Goal: Task Accomplishment & Management: Use online tool/utility

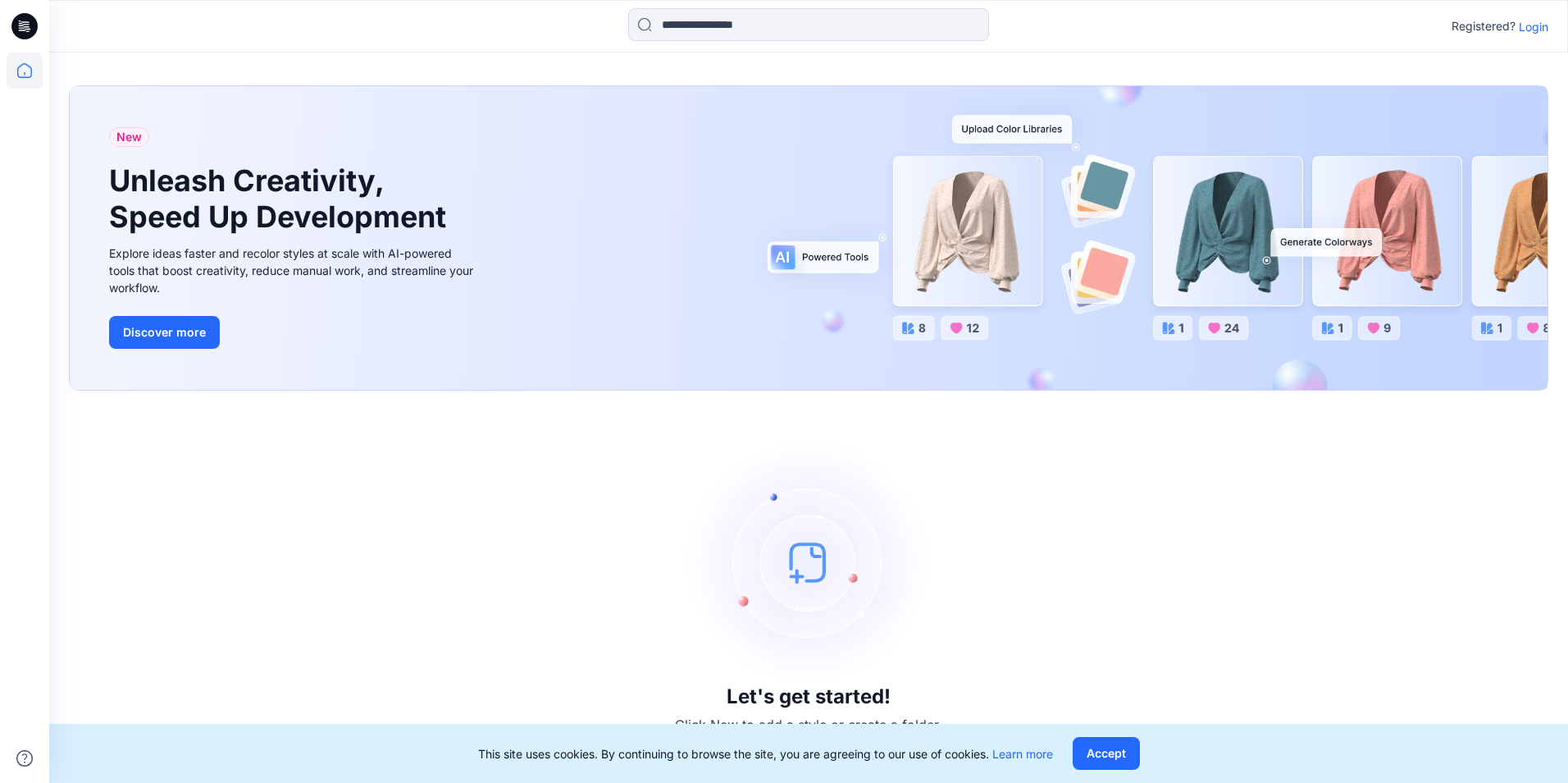
click at [1526, 27] on p "Login" at bounding box center [1533, 26] width 30 height 17
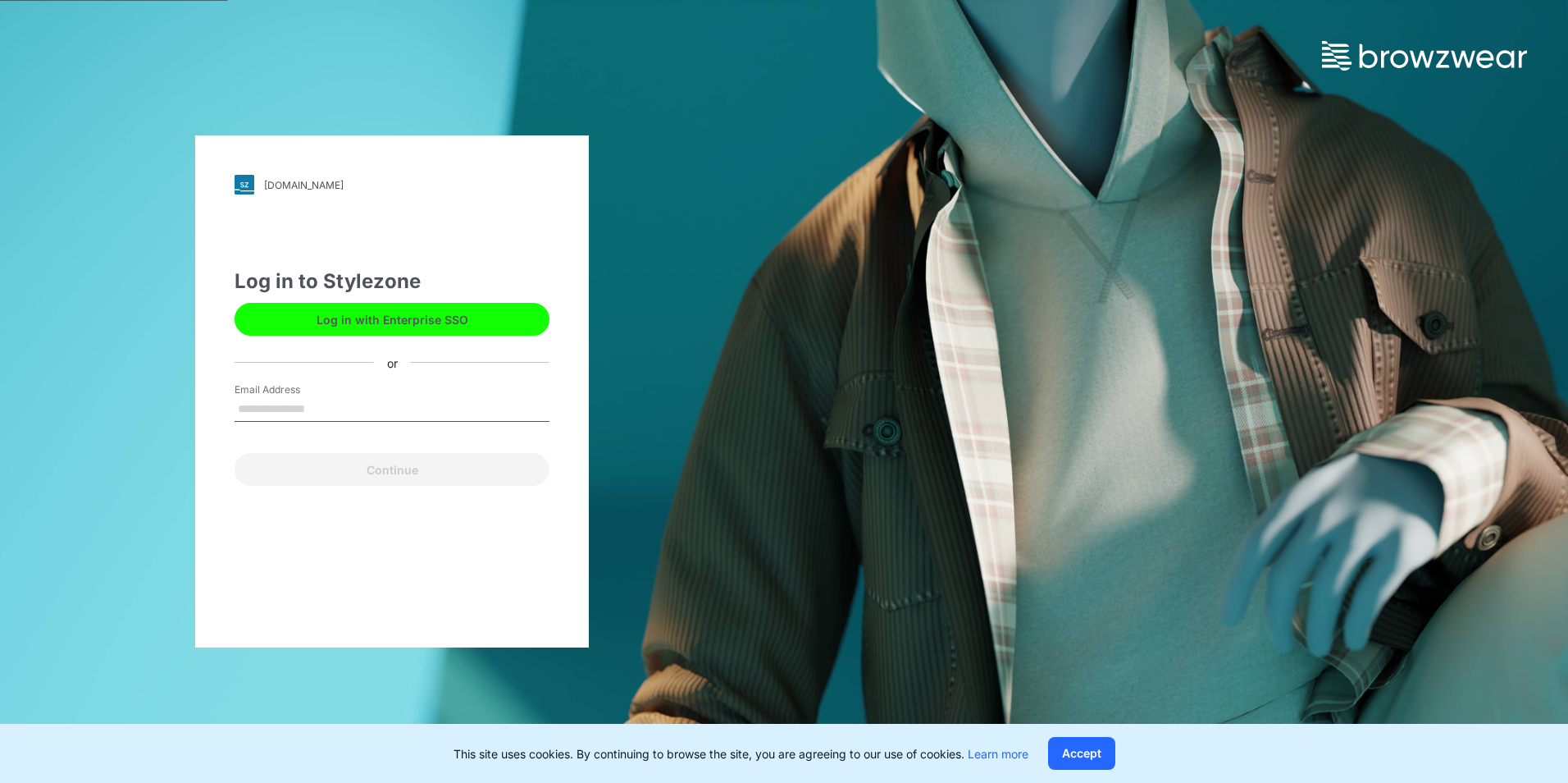
click at [331, 409] on input "Email Address" at bounding box center [392, 409] width 315 height 25
type input "**********"
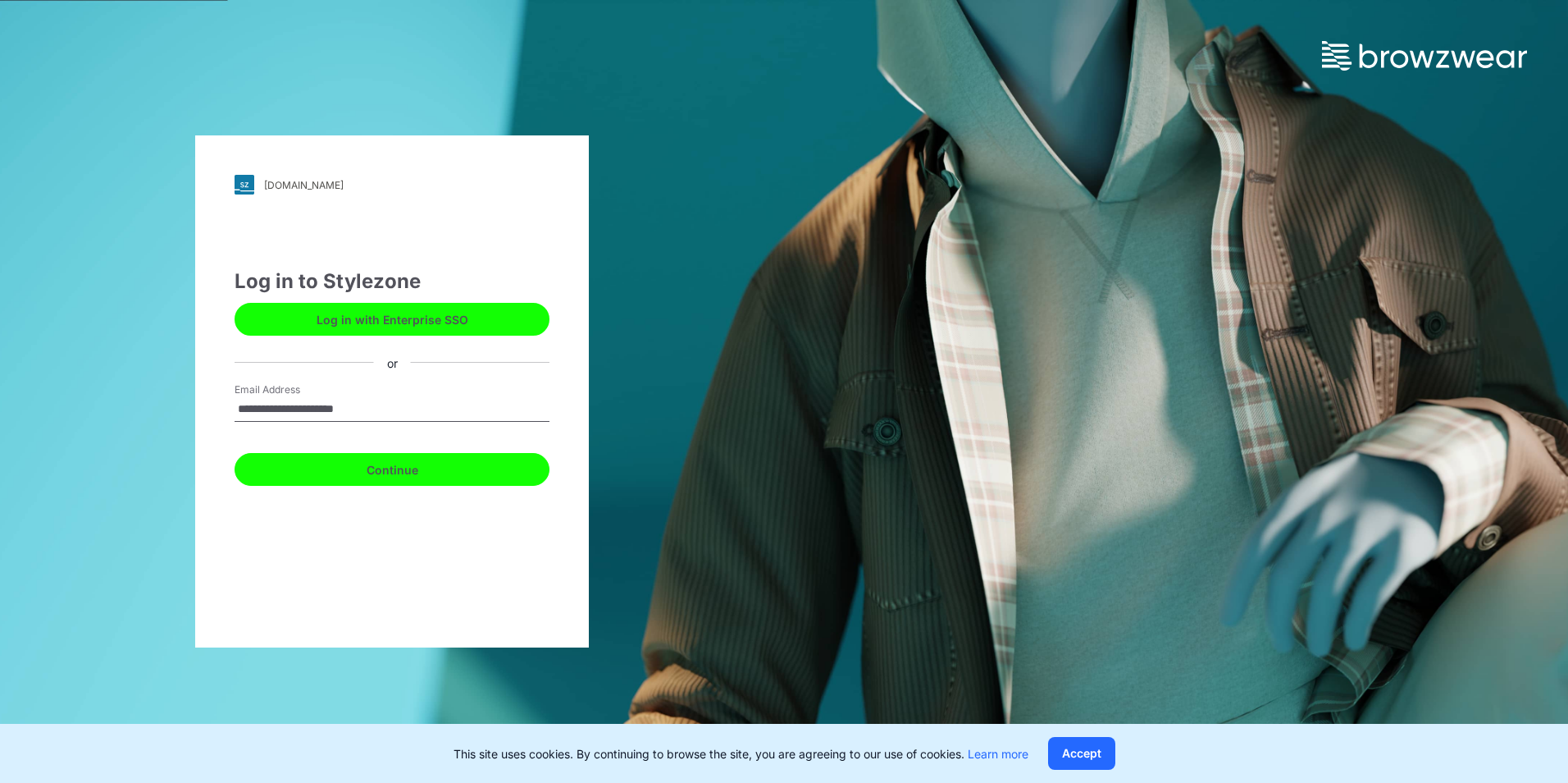
click at [368, 463] on button "Continue" at bounding box center [392, 469] width 315 height 33
click at [465, 477] on button "Continue" at bounding box center [392, 469] width 315 height 33
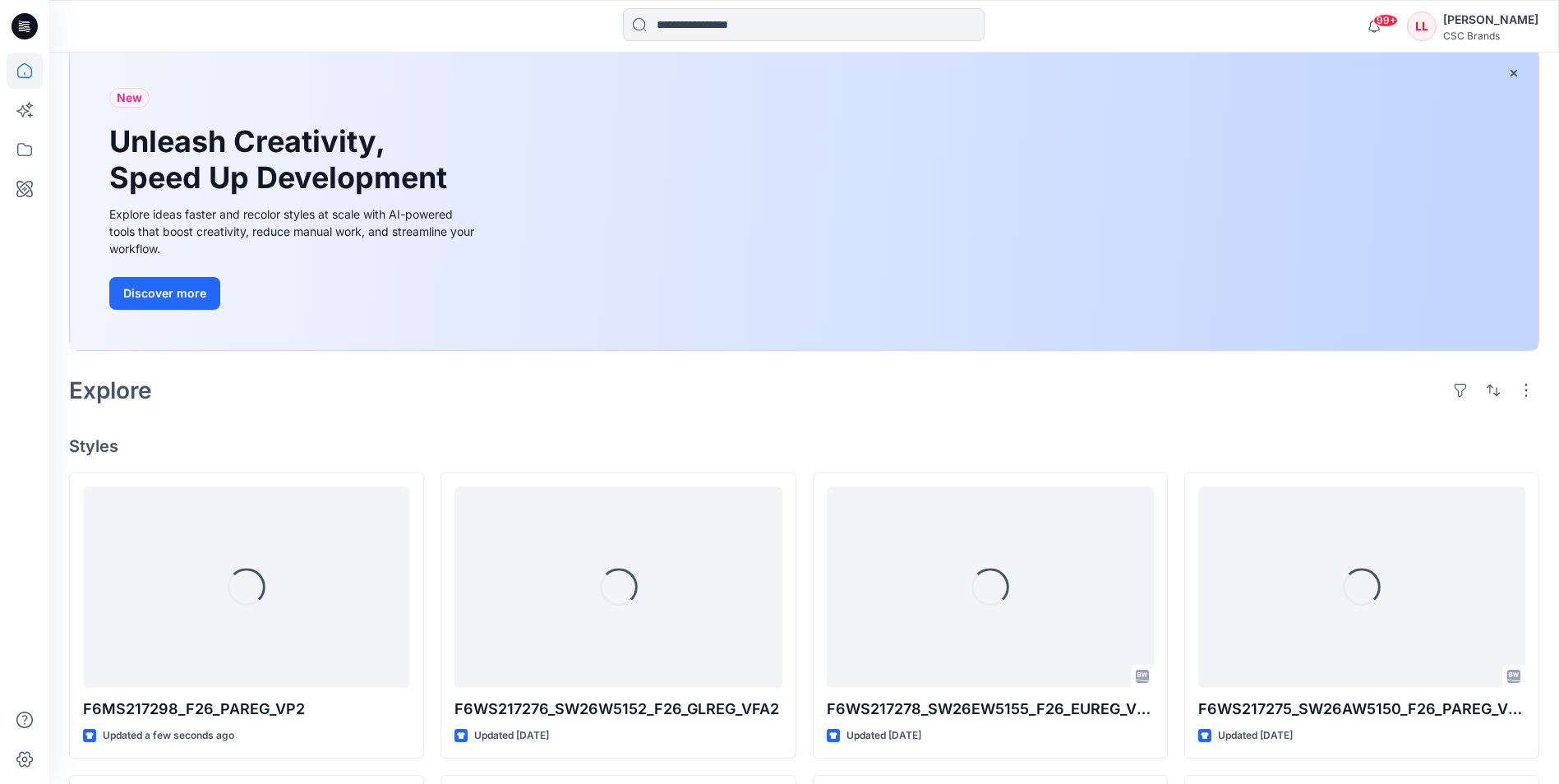
scroll to position [194, 0]
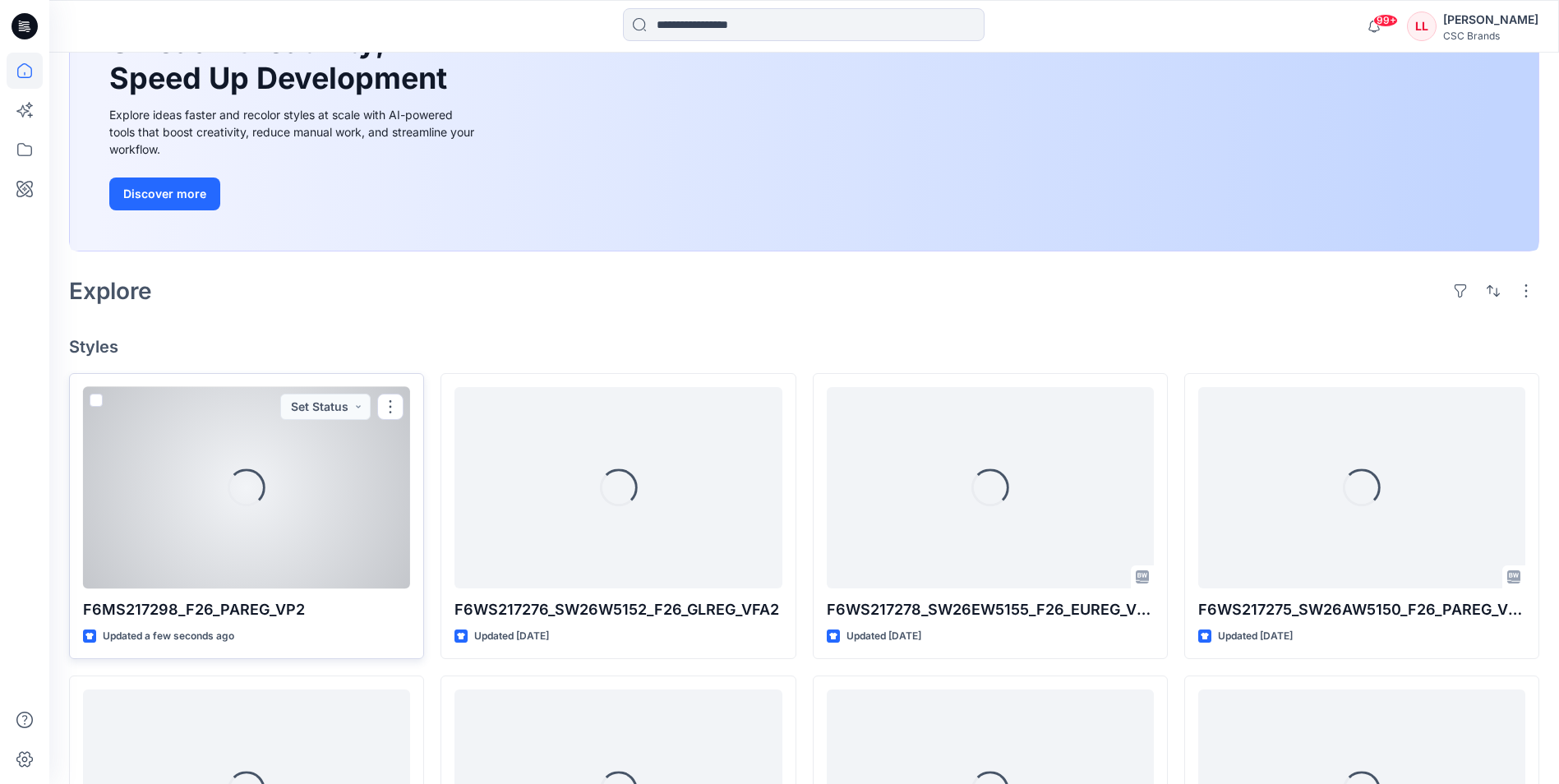
click at [237, 510] on div "Loading..." at bounding box center [246, 488] width 327 height 201
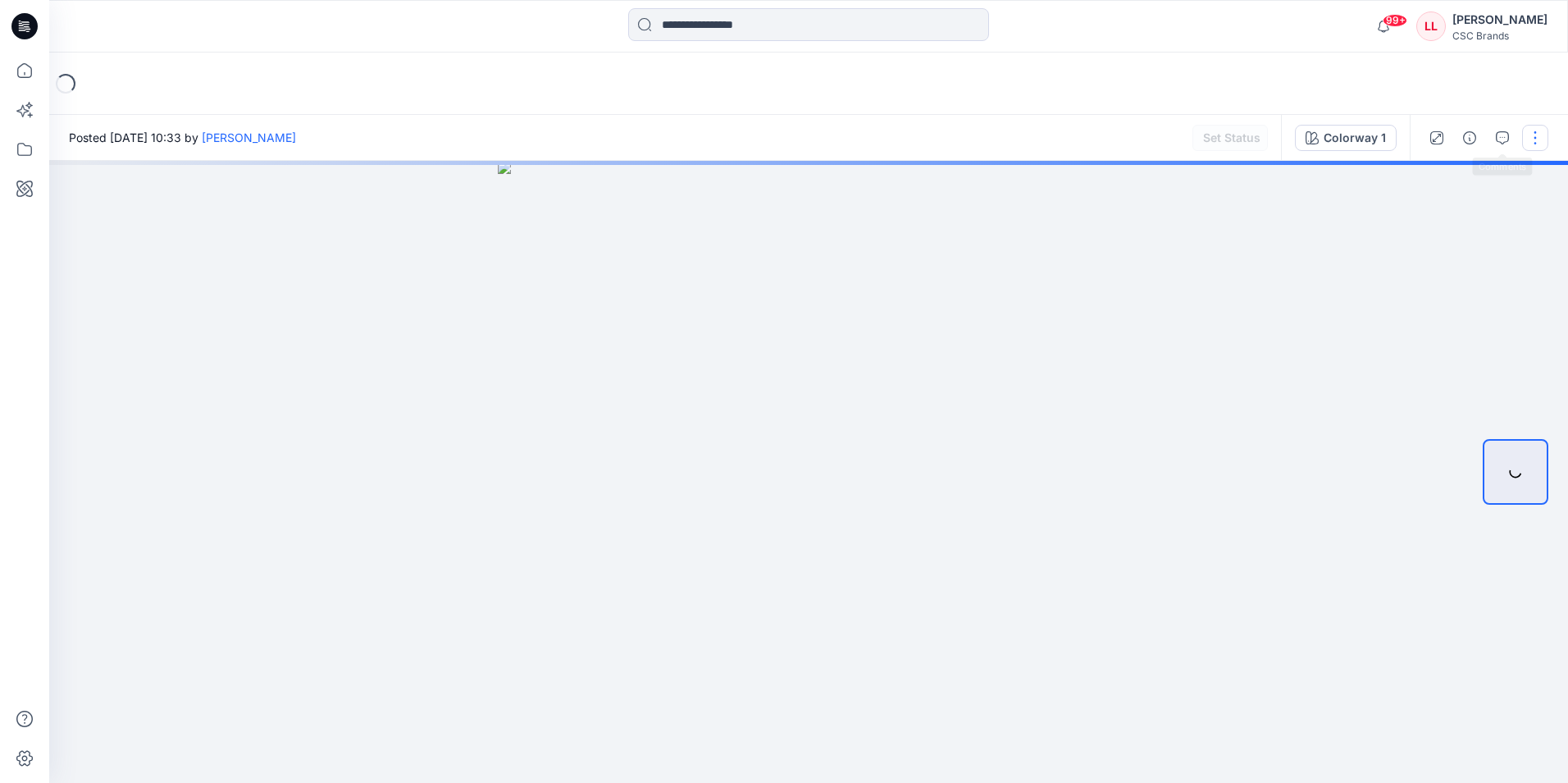
click at [1534, 133] on button "button" at bounding box center [1535, 137] width 26 height 26
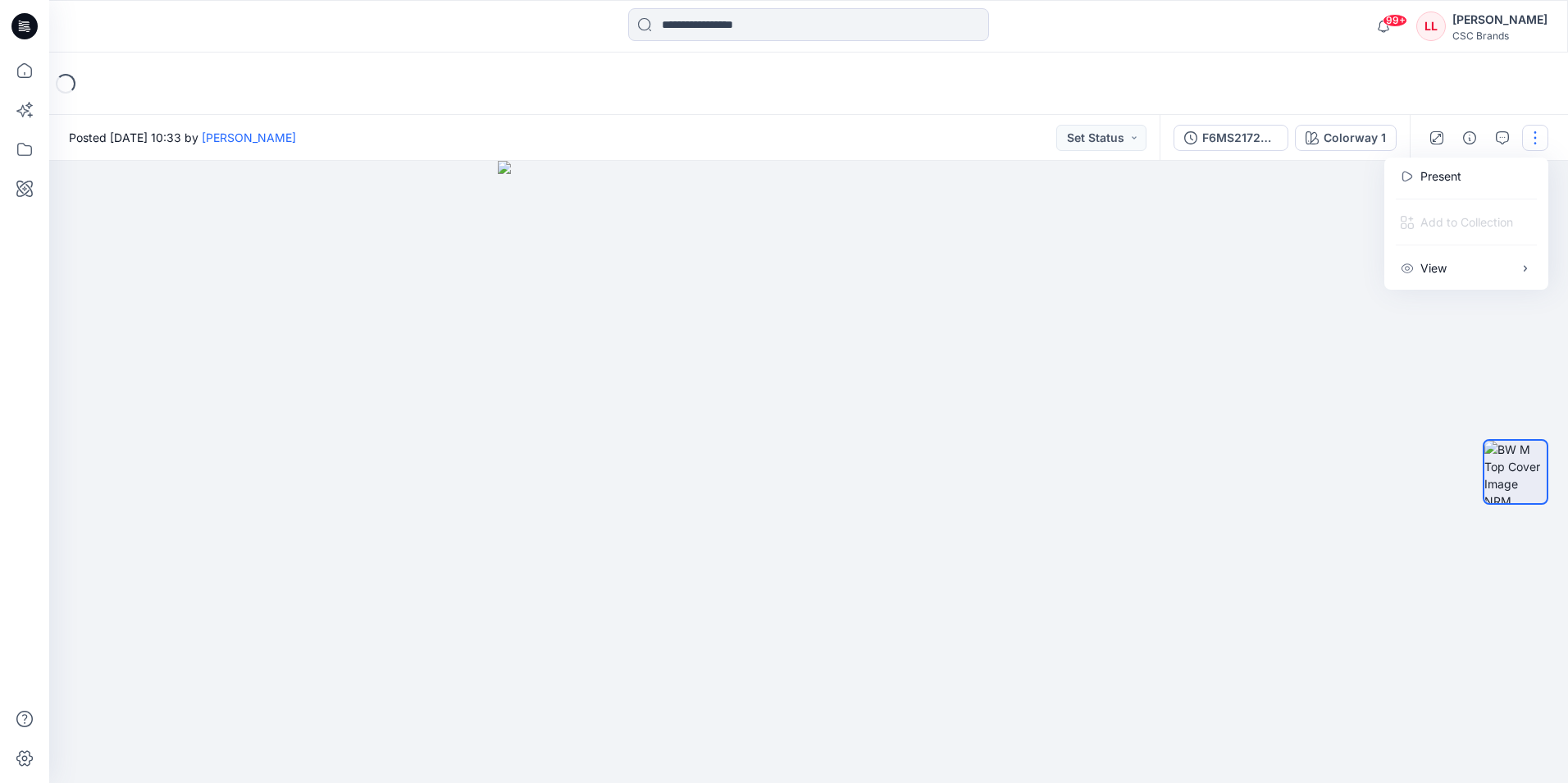
click at [1318, 328] on div at bounding box center [808, 472] width 1519 height 622
click at [1534, 142] on button "button" at bounding box center [1535, 137] width 26 height 26
click at [1267, 394] on div at bounding box center [808, 472] width 1519 height 622
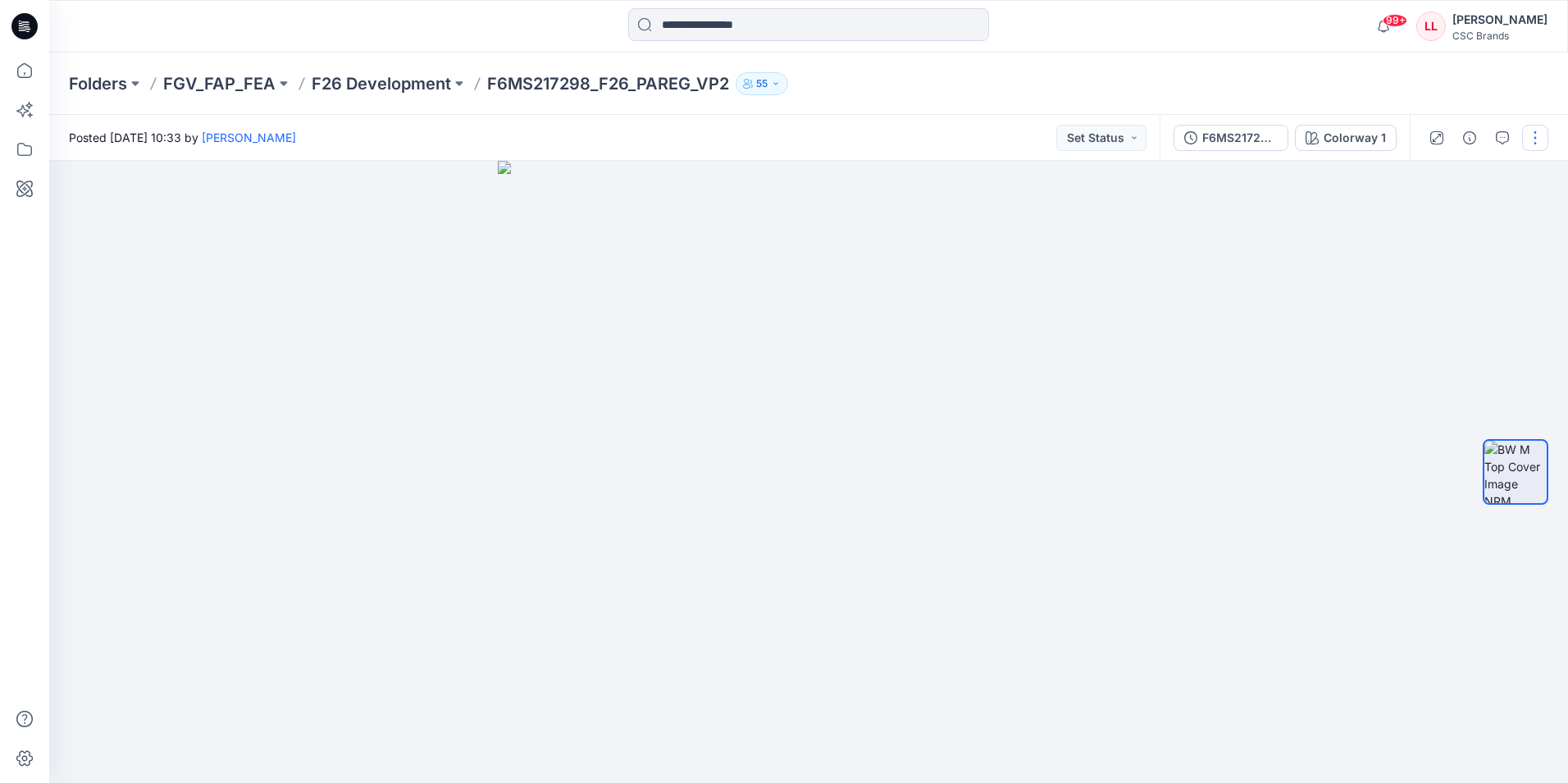
click at [1543, 141] on button "button" at bounding box center [1535, 137] width 26 height 26
click at [1449, 221] on button "Edit" at bounding box center [1466, 222] width 151 height 31
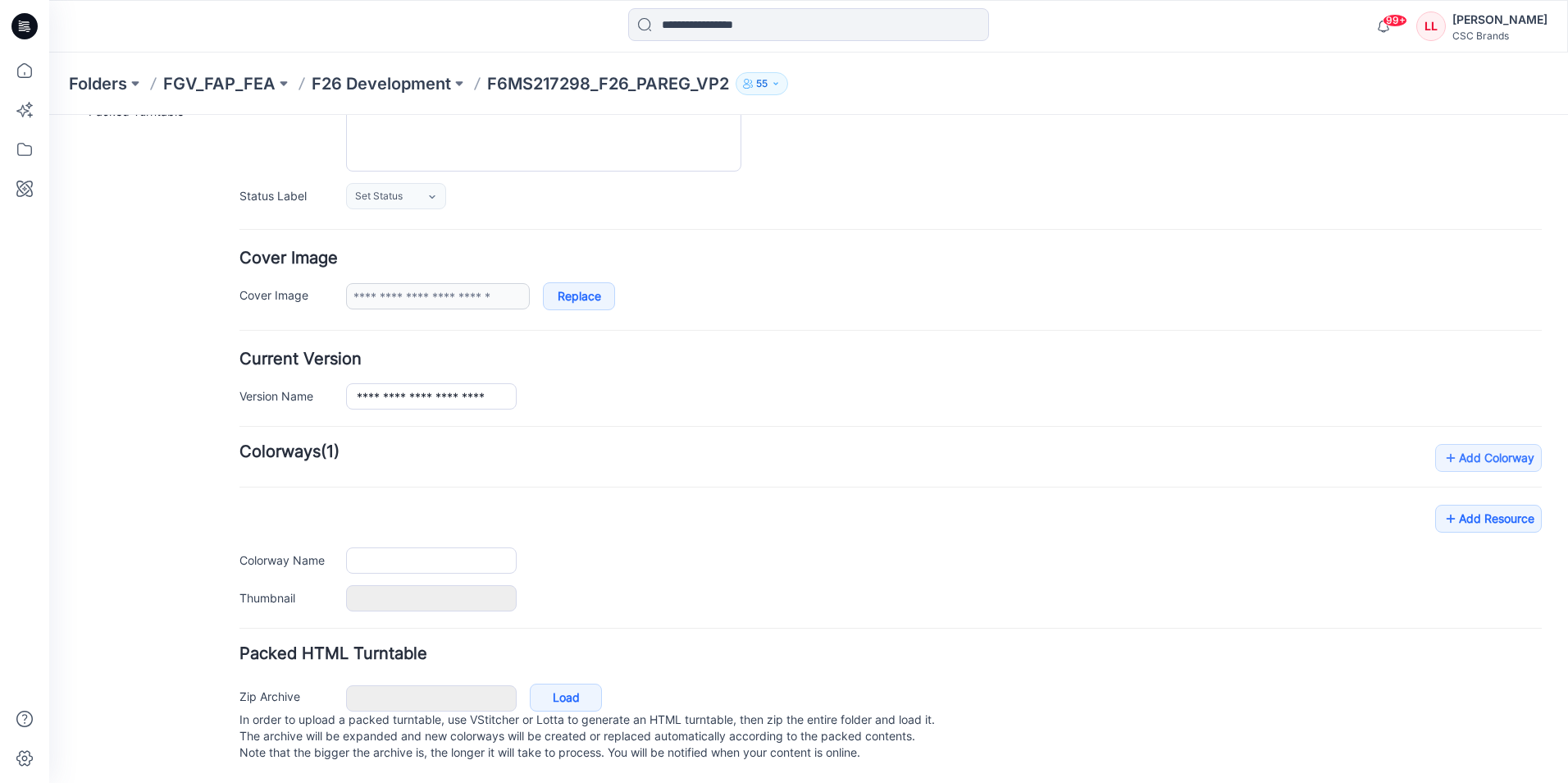
type input "**********"
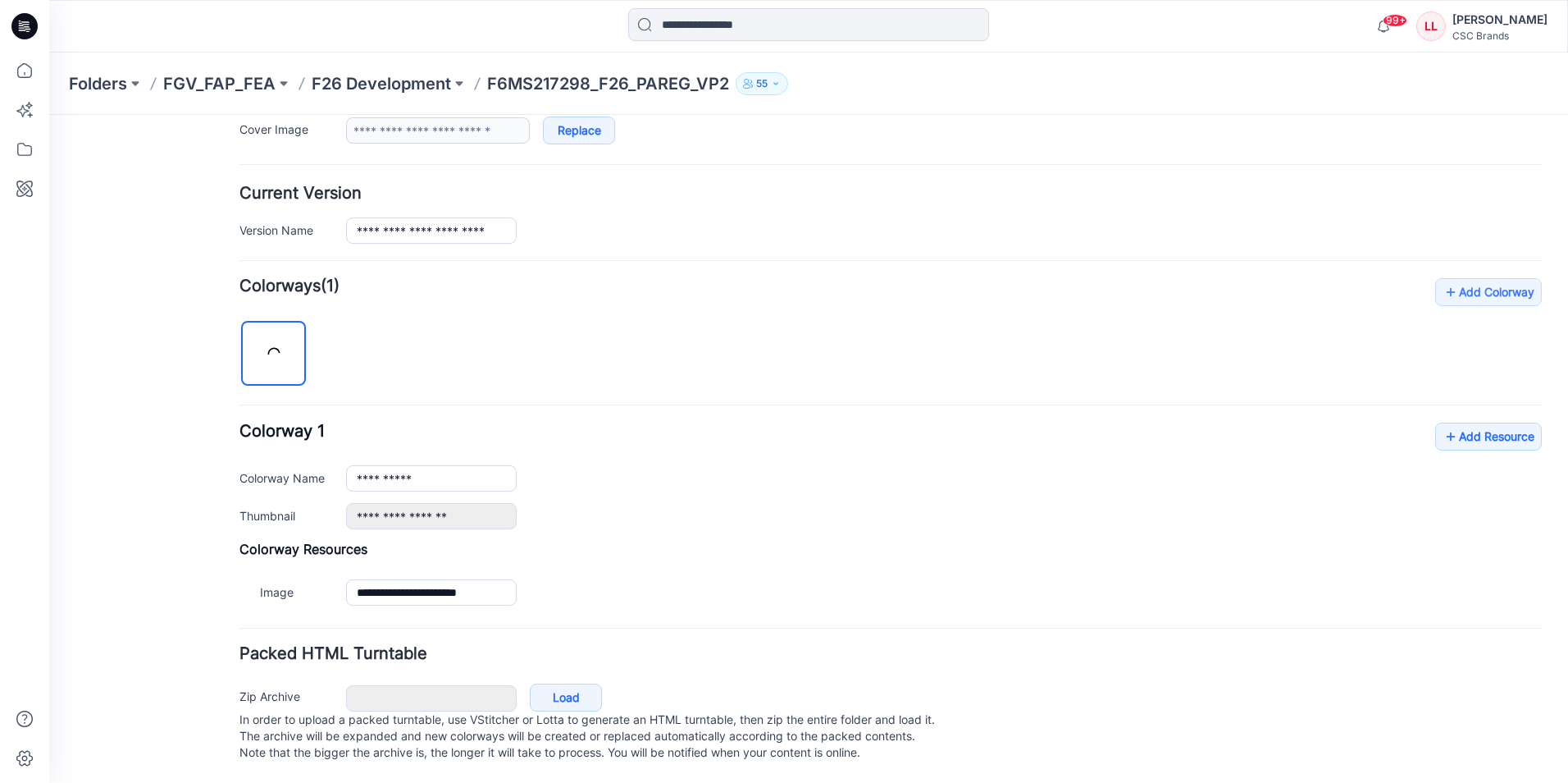
scroll to position [366, 0]
click at [1455, 422] on link "Add Resource" at bounding box center [1489, 436] width 107 height 28
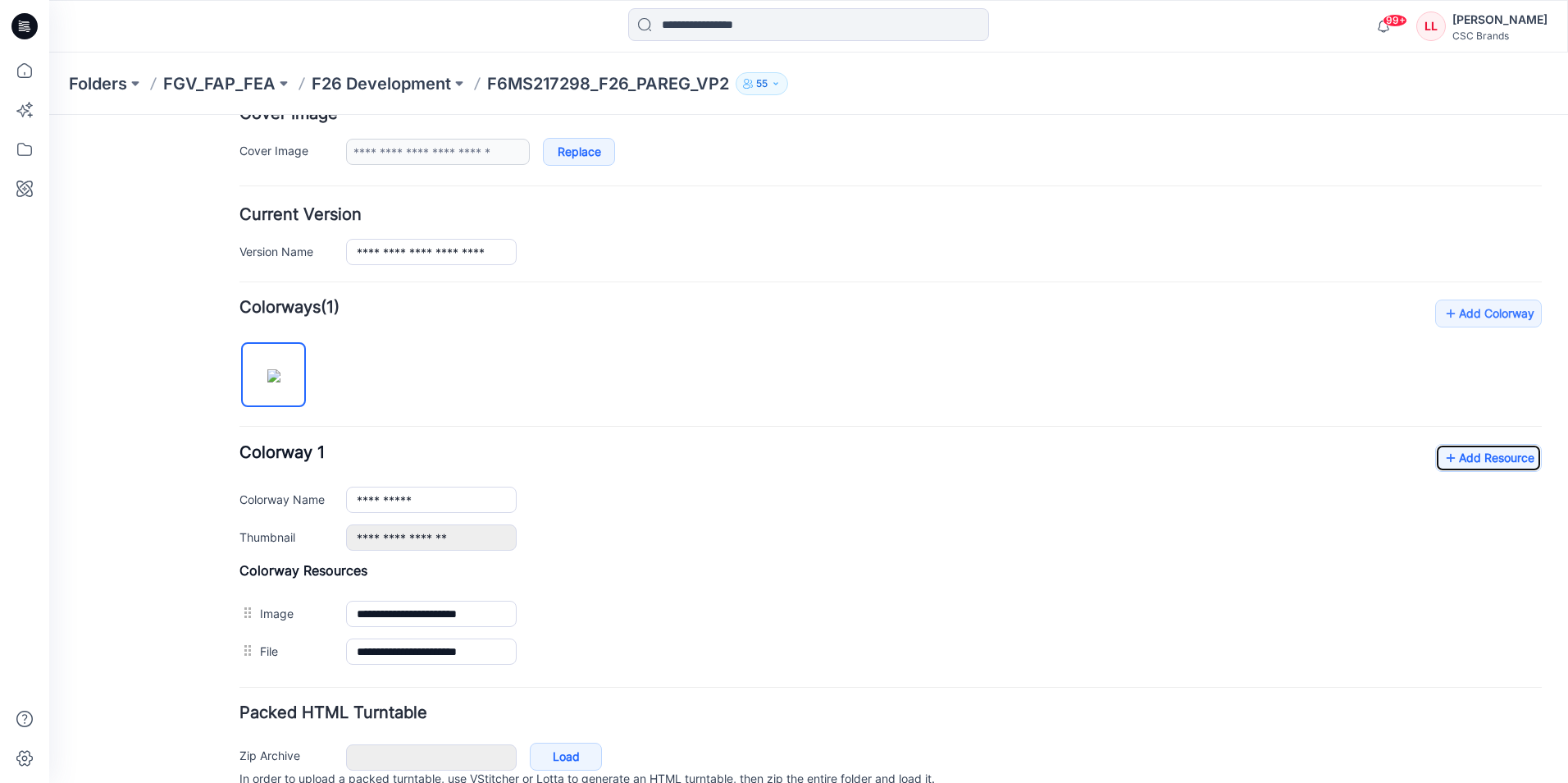
scroll to position [0, 0]
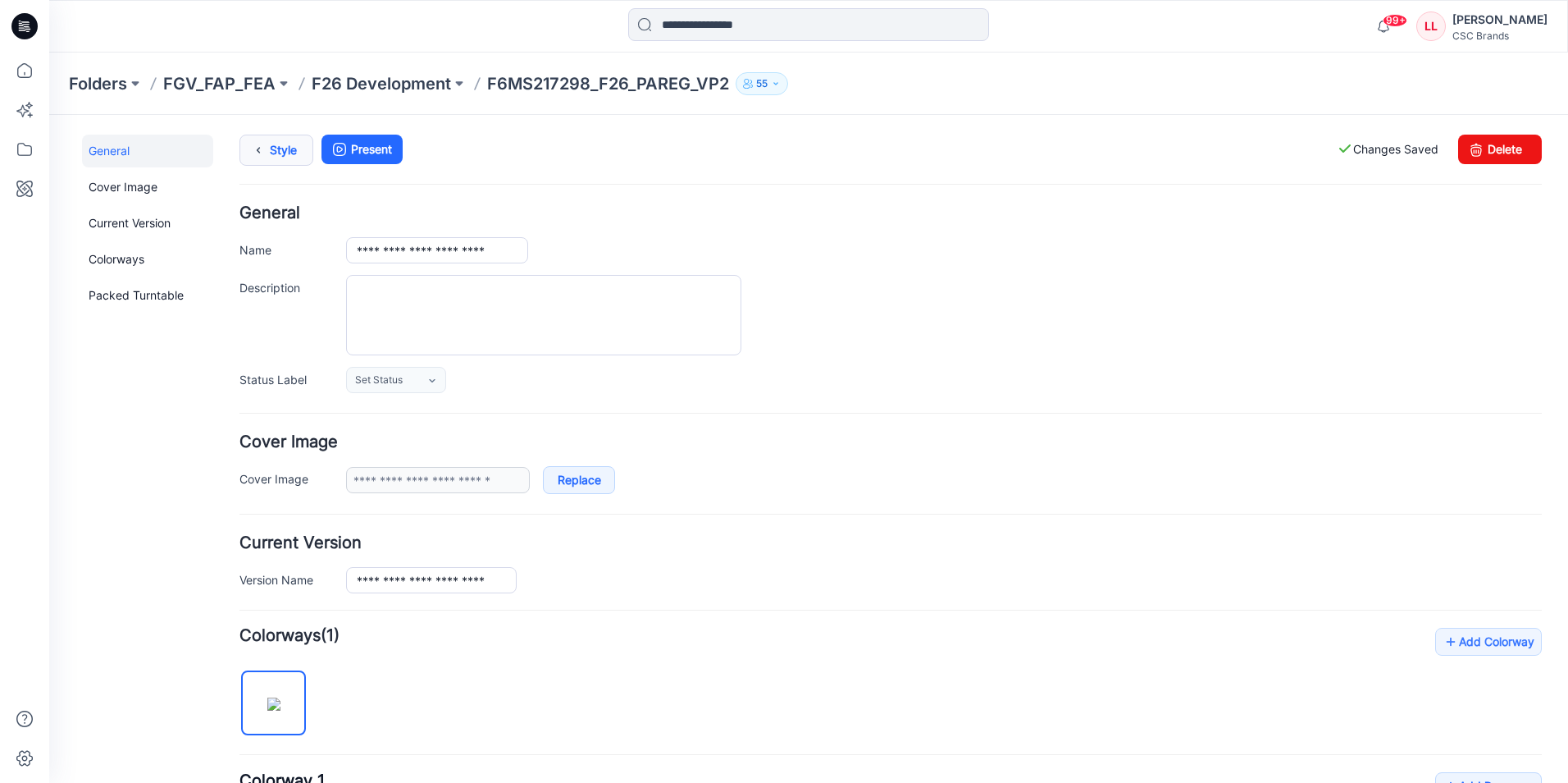
click at [259, 148] on icon at bounding box center [258, 150] width 23 height 30
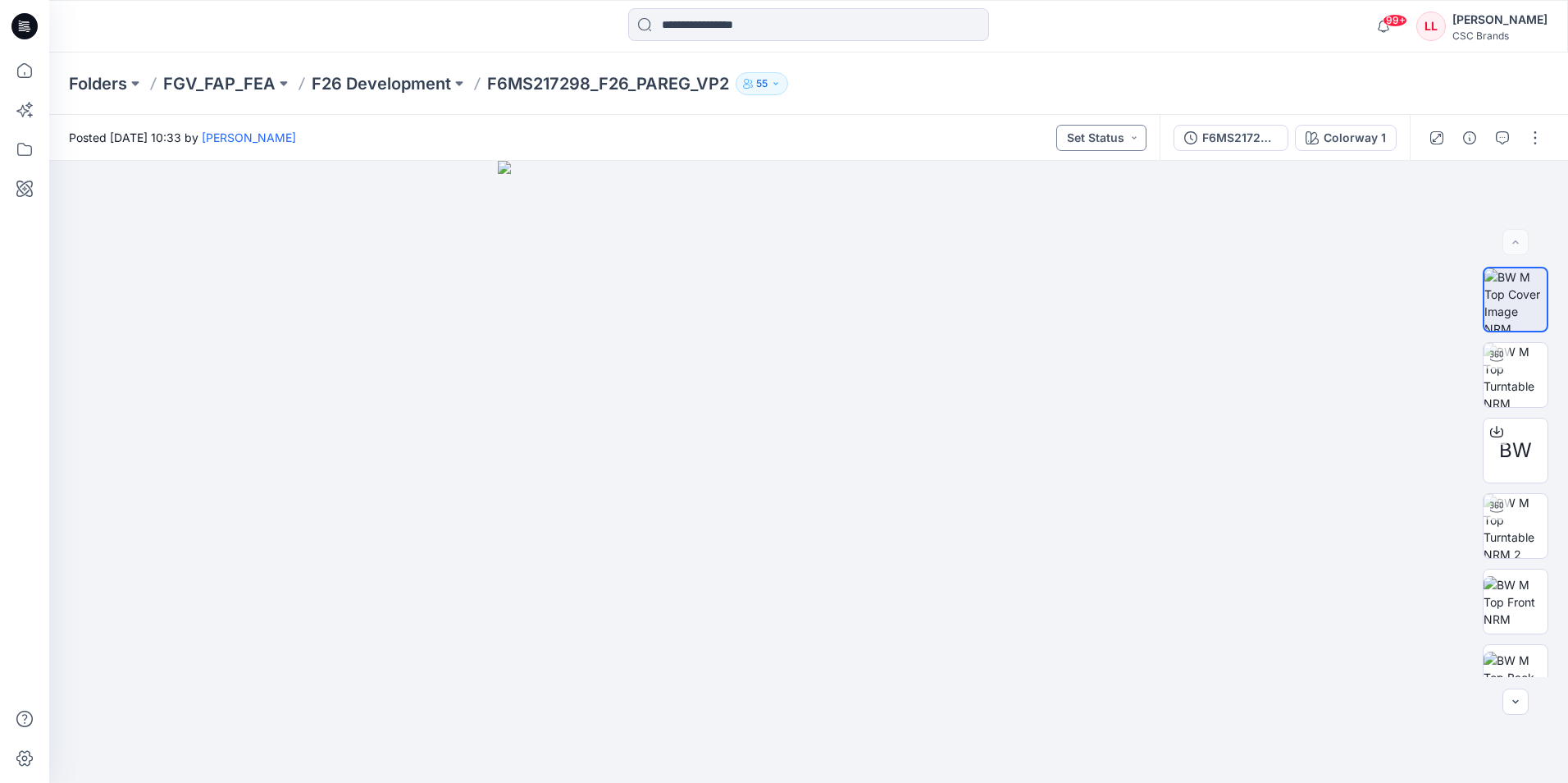
click at [1119, 143] on button "Set Status" at bounding box center [1102, 137] width 90 height 26
click at [1085, 254] on p "Virtual Proto 2" at bounding box center [1073, 249] width 77 height 21
click at [1117, 547] on img at bounding box center [808, 472] width 622 height 622
drag, startPoint x: 677, startPoint y: 713, endPoint x: 633, endPoint y: 740, distance: 51.6
click at [674, 713] on img at bounding box center [808, 472] width 622 height 622
